Goal: Task Accomplishment & Management: Complete application form

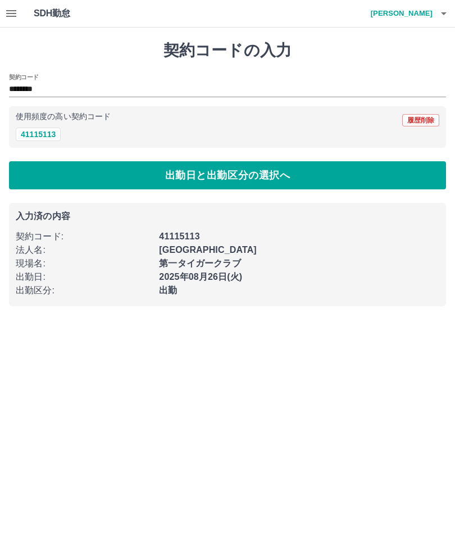
click at [446, 10] on icon "button" at bounding box center [443, 13] width 13 height 13
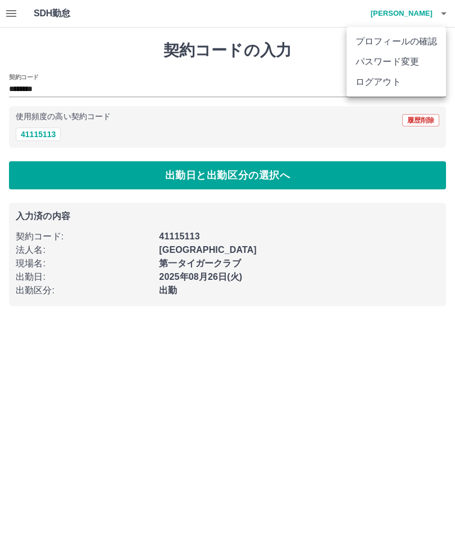
click at [375, 79] on li "ログアウト" at bounding box center [395, 82] width 99 height 20
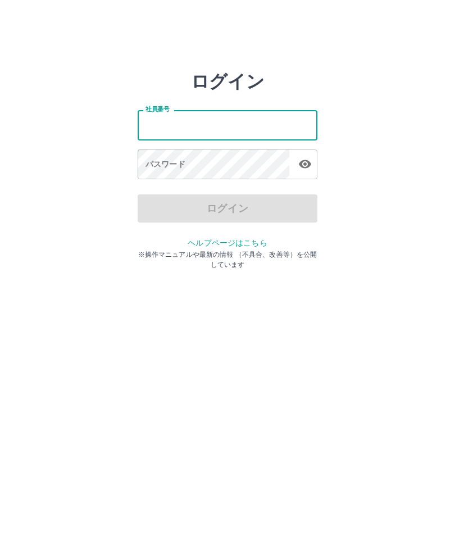
type input "*******"
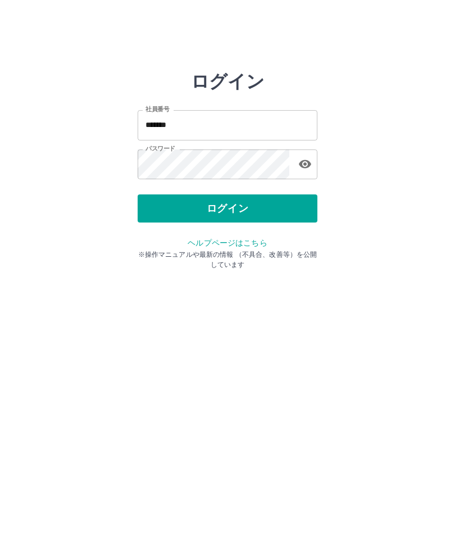
click at [271, 204] on button "ログイン" at bounding box center [228, 208] width 180 height 28
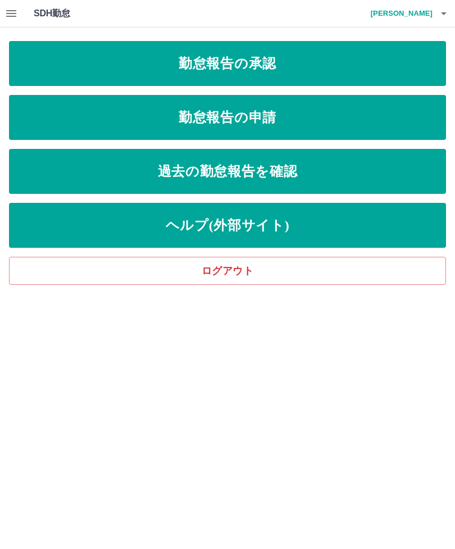
click at [264, 52] on link "勤怠報告の承認" at bounding box center [227, 63] width 437 height 45
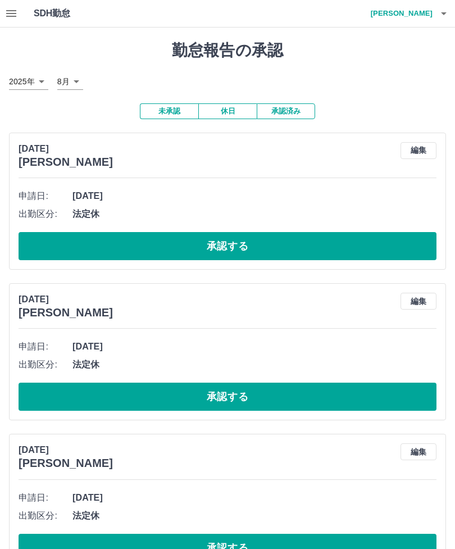
click at [238, 236] on button "承認する" at bounding box center [228, 246] width 418 height 28
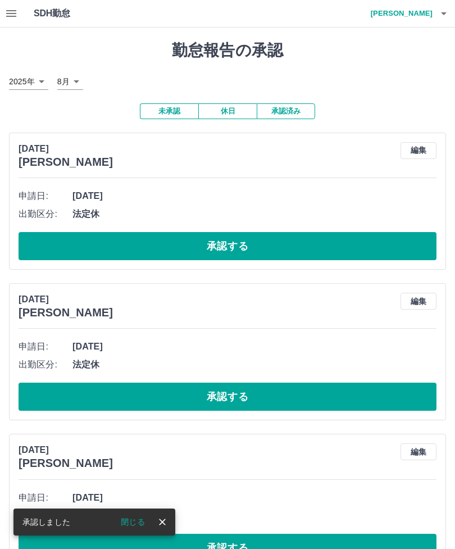
click at [238, 243] on button "承認する" at bounding box center [228, 246] width 418 height 28
click at [211, 240] on button "承認する" at bounding box center [228, 246] width 418 height 28
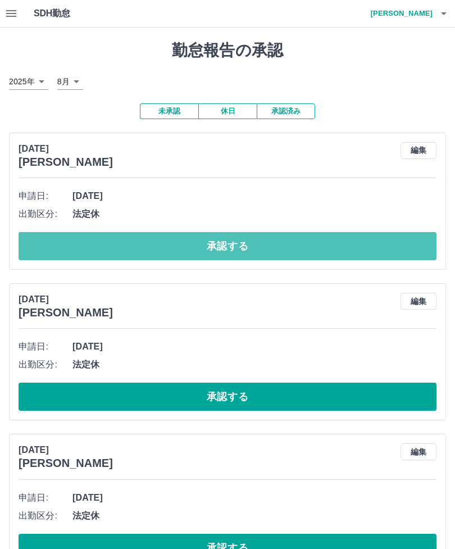
click at [251, 234] on button "承認する" at bounding box center [228, 246] width 418 height 28
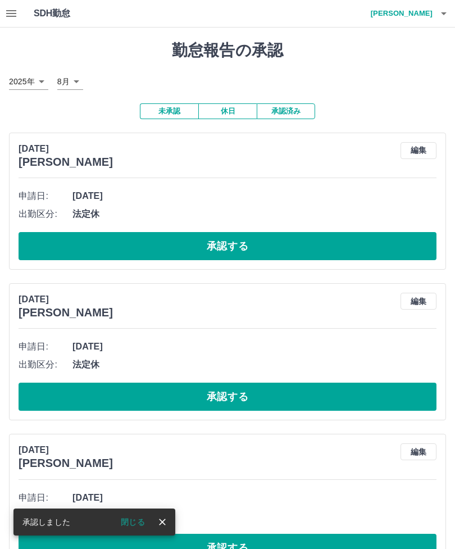
click at [304, 247] on button "承認する" at bounding box center [228, 246] width 418 height 28
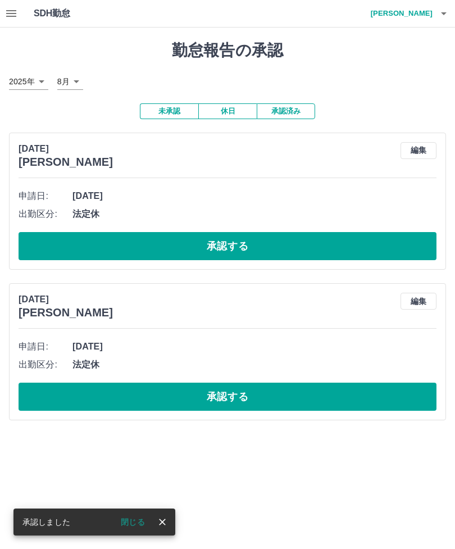
click at [246, 240] on button "承認する" at bounding box center [228, 246] width 418 height 28
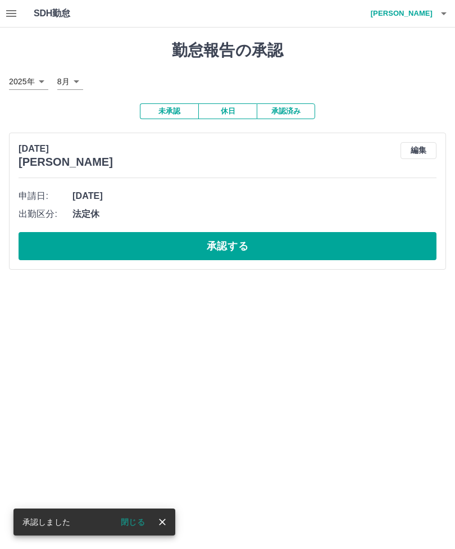
click at [248, 243] on button "承認する" at bounding box center [228, 246] width 418 height 28
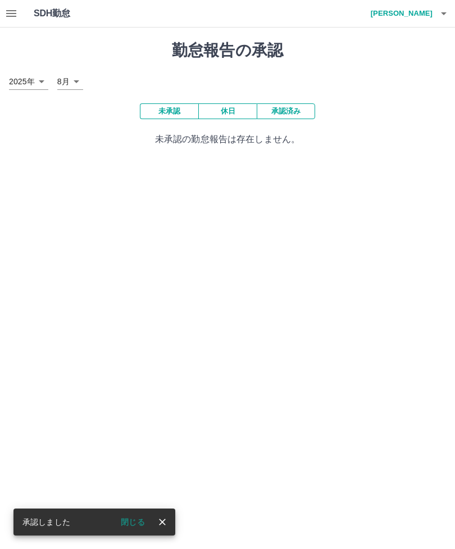
click at [443, 20] on icon "button" at bounding box center [443, 13] width 13 height 13
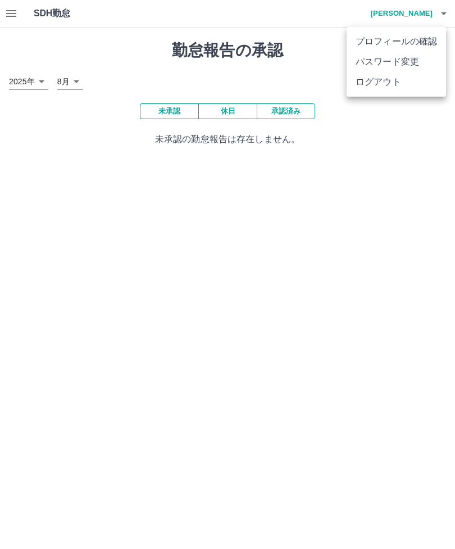
click at [425, 165] on div at bounding box center [227, 274] width 455 height 549
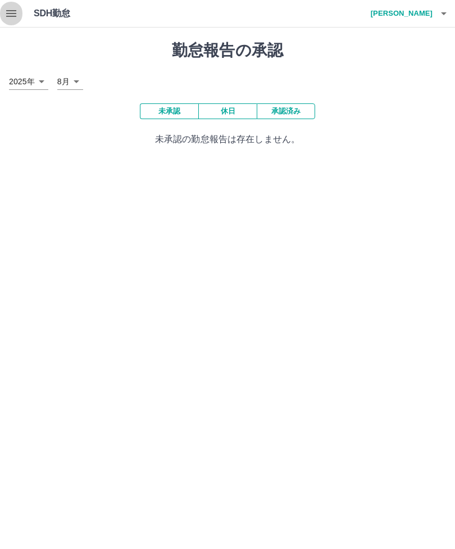
click at [14, 8] on icon "button" at bounding box center [10, 13] width 13 height 13
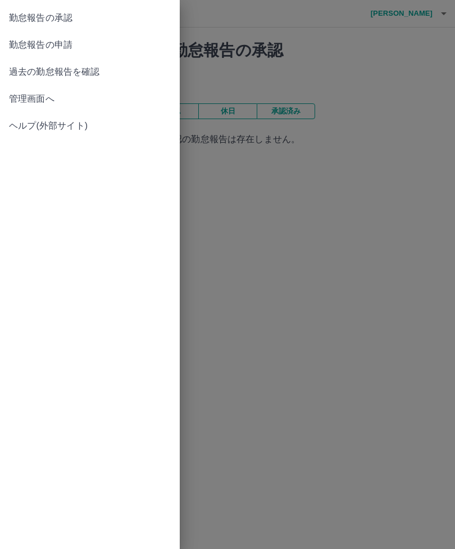
click at [66, 16] on span "勤怠報告の承認" at bounding box center [90, 17] width 162 height 13
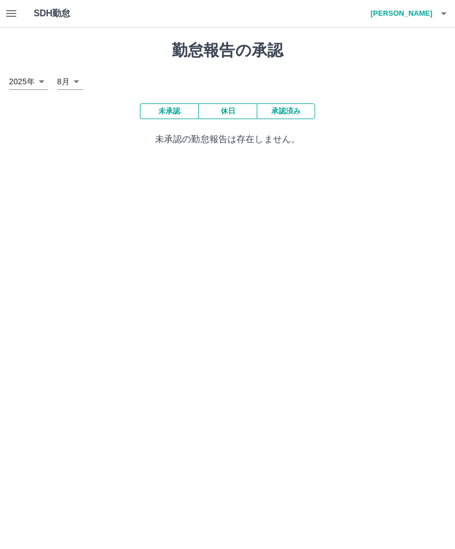
click at [443, 9] on icon "button" at bounding box center [443, 13] width 13 height 13
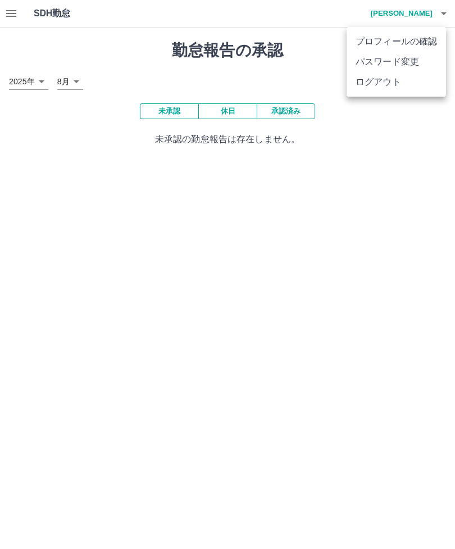
click at [386, 82] on li "ログアウト" at bounding box center [395, 82] width 99 height 20
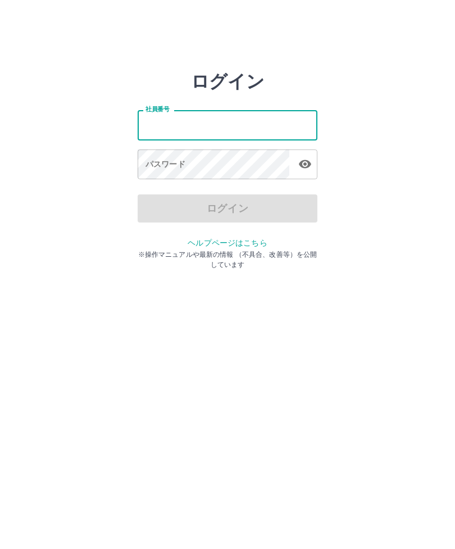
type input "*******"
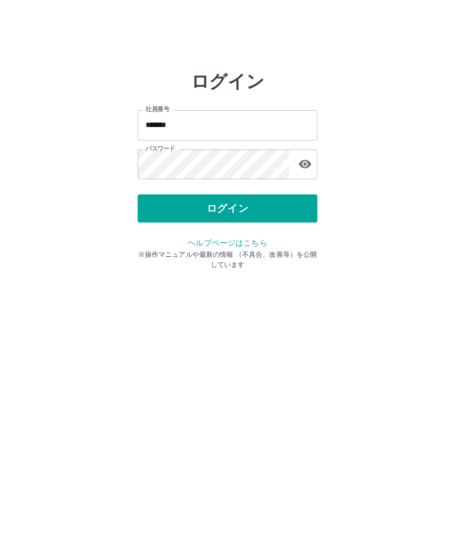
click at [258, 206] on button "ログイン" at bounding box center [228, 208] width 180 height 28
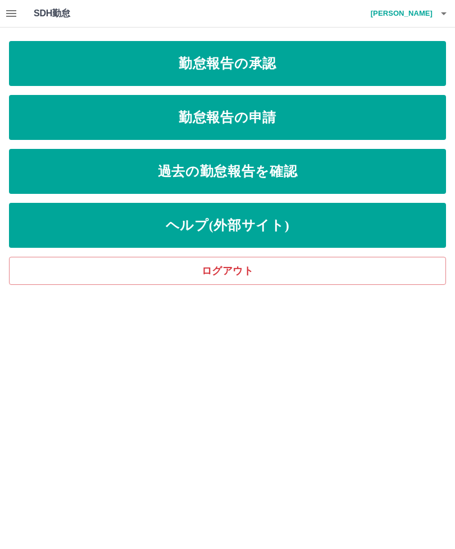
click at [240, 116] on link "勤怠報告の申請" at bounding box center [227, 117] width 437 height 45
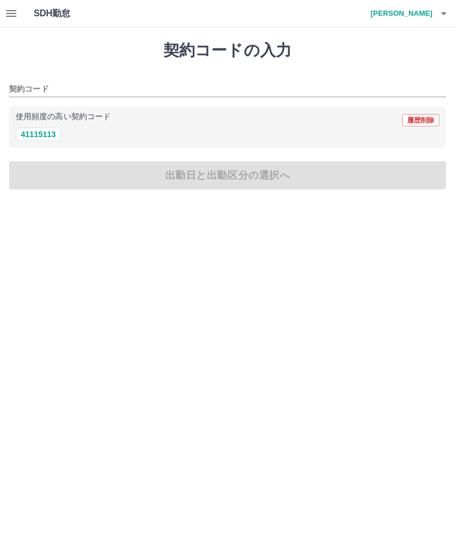
click at [40, 129] on button "41115113" at bounding box center [38, 133] width 45 height 13
type input "********"
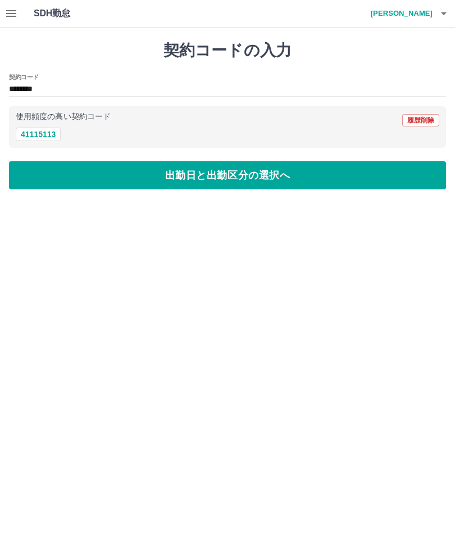
click at [194, 163] on button "出勤日と出勤区分の選択へ" at bounding box center [227, 175] width 437 height 28
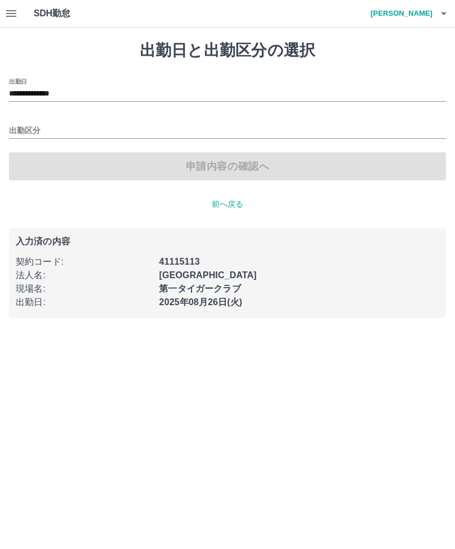
click at [25, 126] on input "出勤区分" at bounding box center [227, 131] width 437 height 14
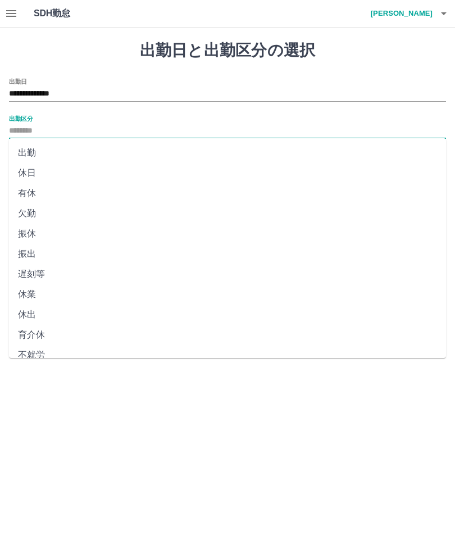
click at [29, 152] on li "出勤" at bounding box center [227, 153] width 437 height 20
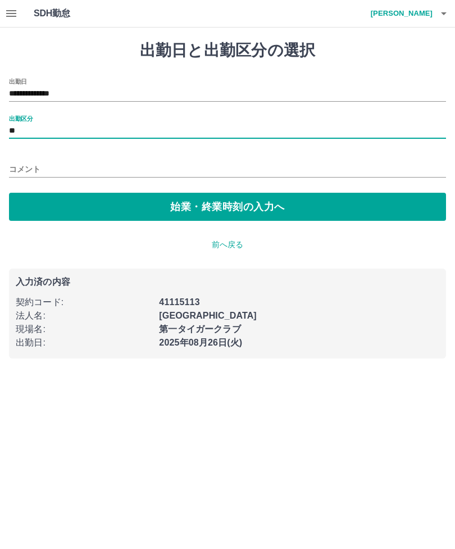
type input "**"
click at [226, 204] on button "始業・終業時刻の入力へ" at bounding box center [227, 207] width 437 height 28
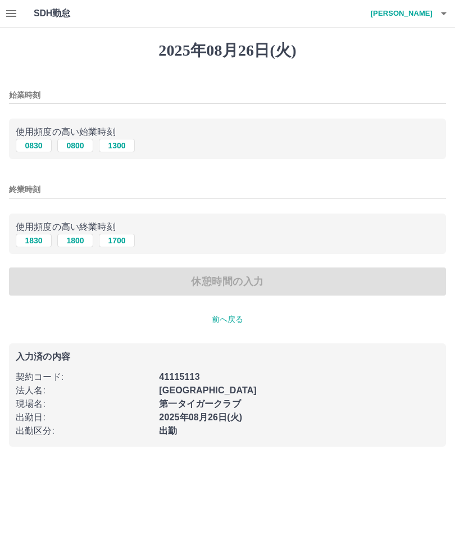
click at [34, 143] on button "0830" at bounding box center [34, 145] width 36 height 13
type input "****"
click at [32, 240] on button "1830" at bounding box center [34, 240] width 36 height 13
type input "****"
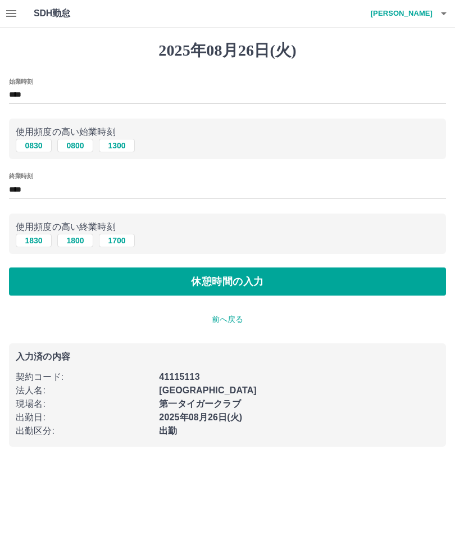
click at [211, 280] on button "休憩時間の入力" at bounding box center [227, 281] width 437 height 28
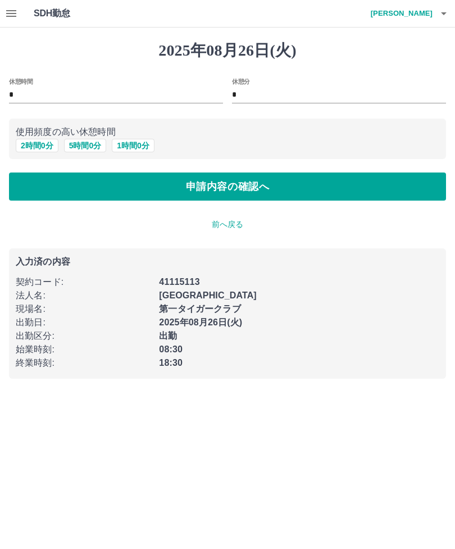
click at [34, 140] on button "2 時間 0 分" at bounding box center [37, 145] width 43 height 13
type input "*"
click at [220, 184] on button "申請内容の確認へ" at bounding box center [227, 186] width 437 height 28
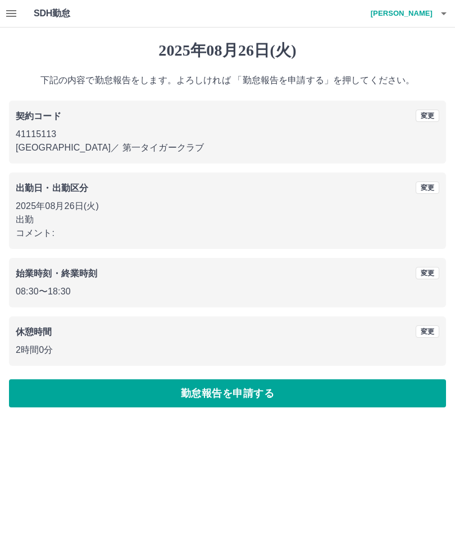
click at [216, 385] on button "勤怠報告を申請する" at bounding box center [227, 393] width 437 height 28
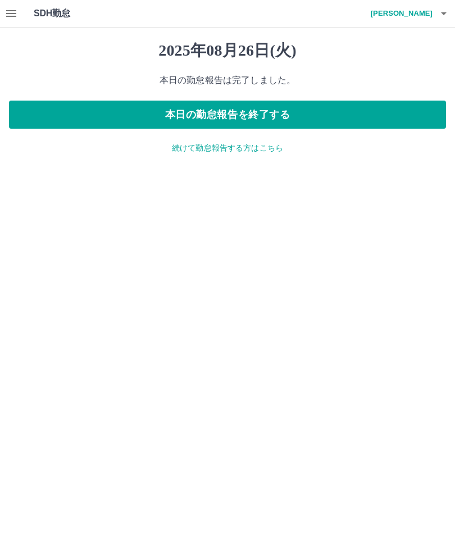
click at [438, 14] on icon "button" at bounding box center [443, 13] width 13 height 13
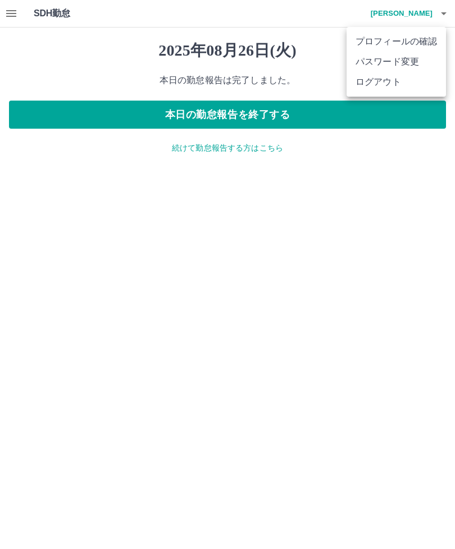
click at [394, 78] on li "ログアウト" at bounding box center [395, 82] width 99 height 20
